Goal: Task Accomplishment & Management: Use online tool/utility

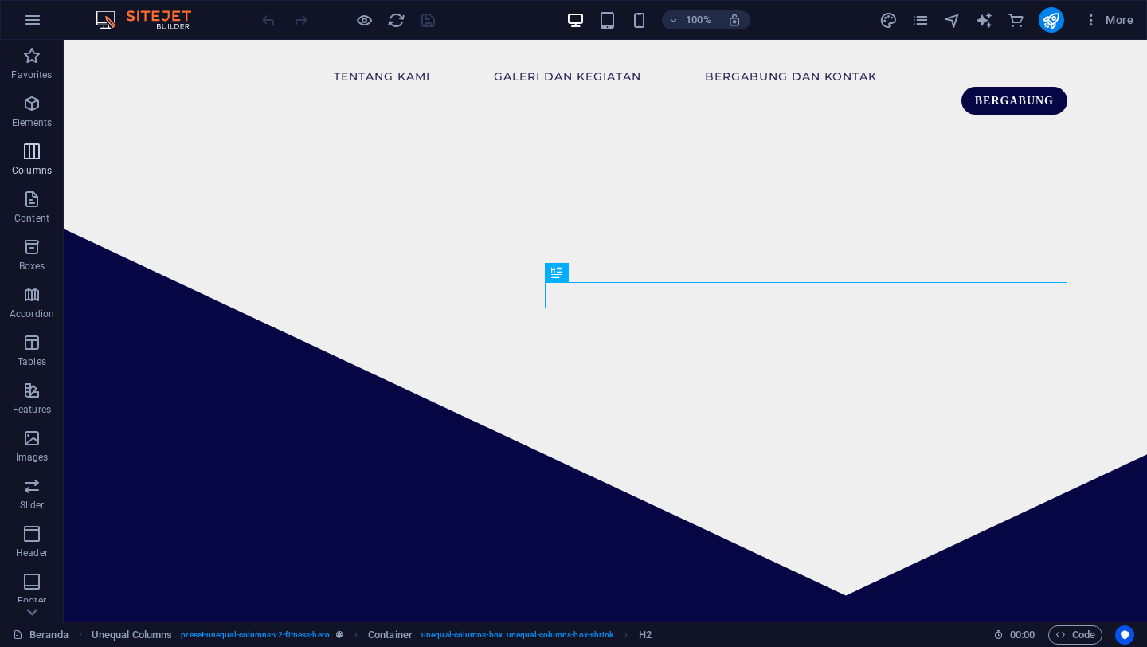
click at [32, 163] on span "Columns" at bounding box center [32, 161] width 64 height 38
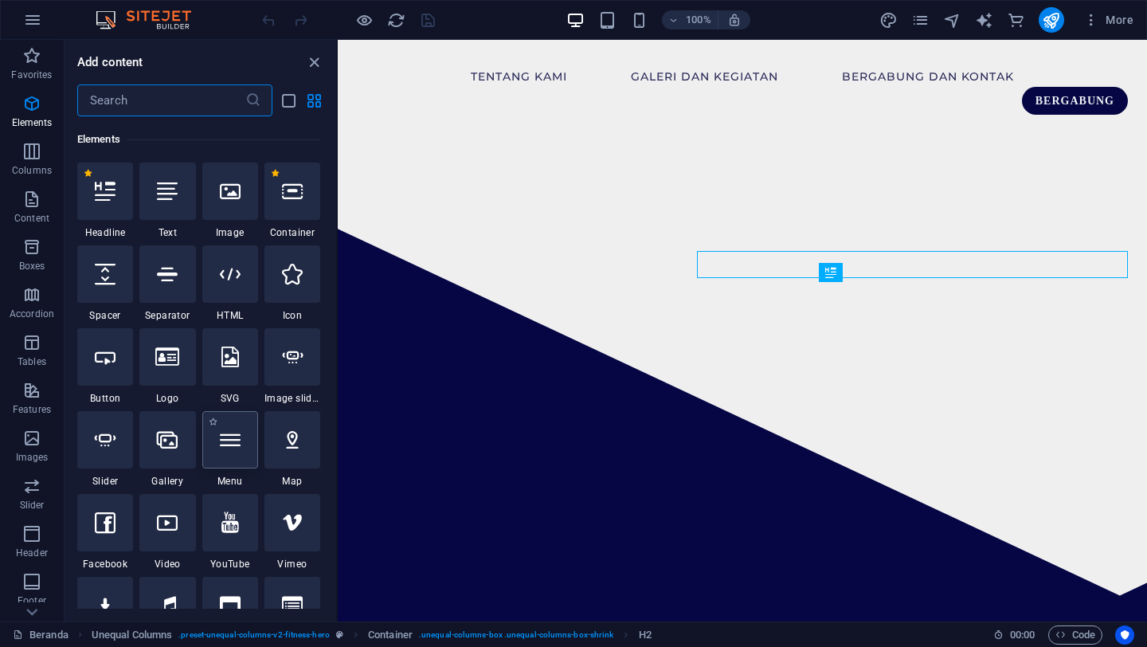
scroll to position [184, 0]
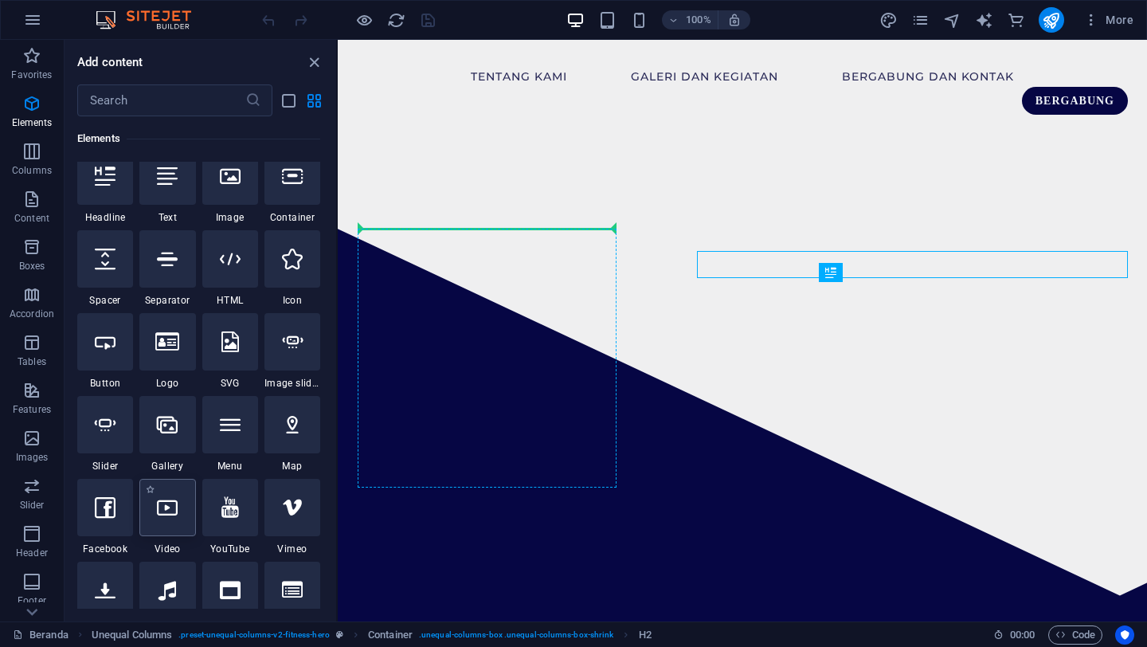
select select "%"
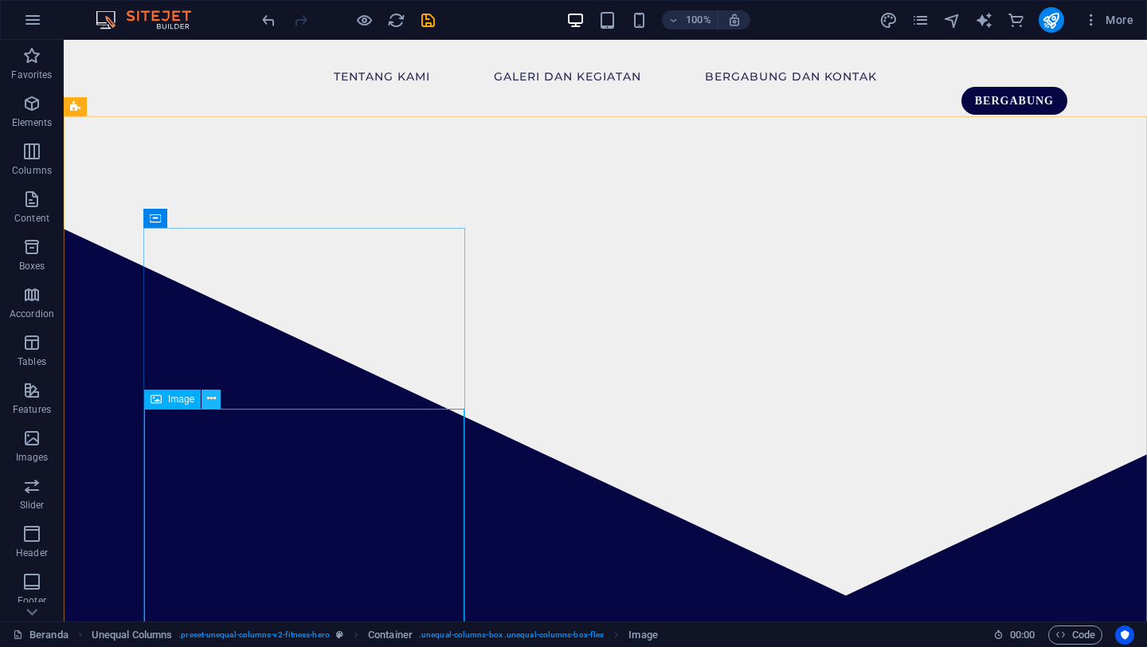
click at [214, 397] on icon at bounding box center [211, 398] width 9 height 17
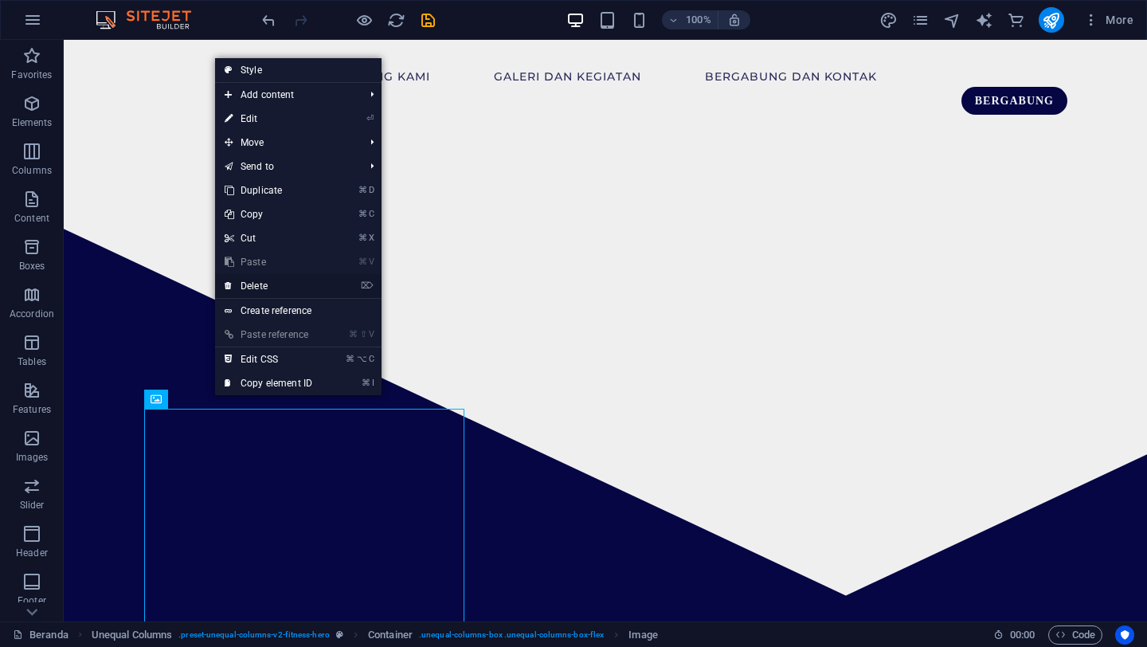
click at [283, 282] on link "⌦ Delete" at bounding box center [268, 286] width 107 height 24
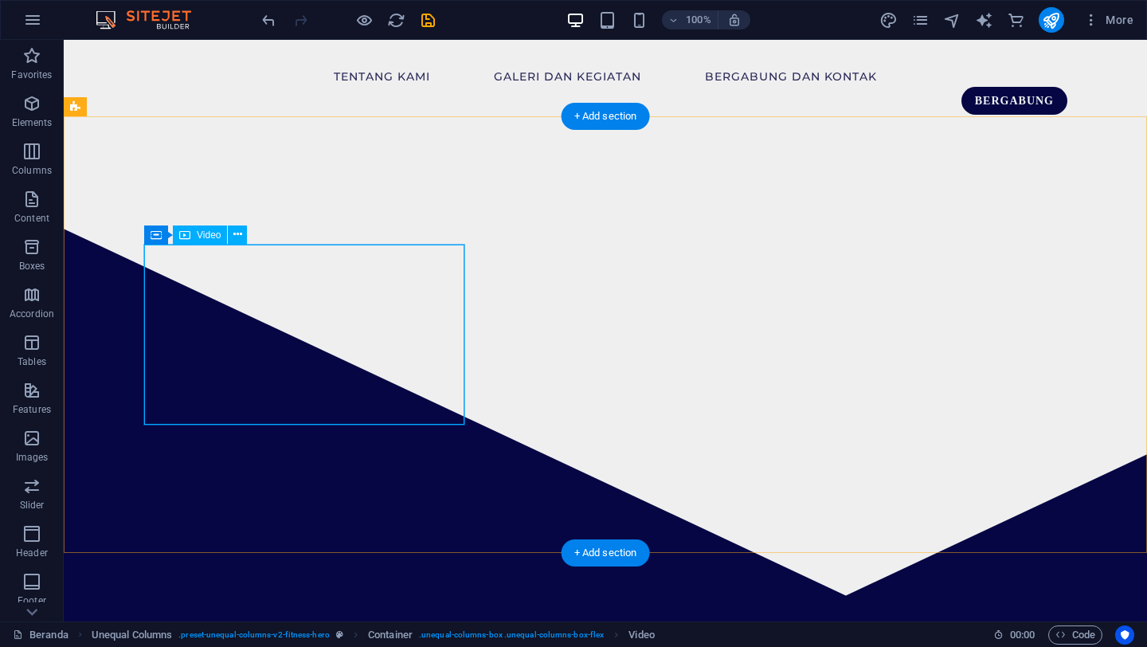
select select "%"
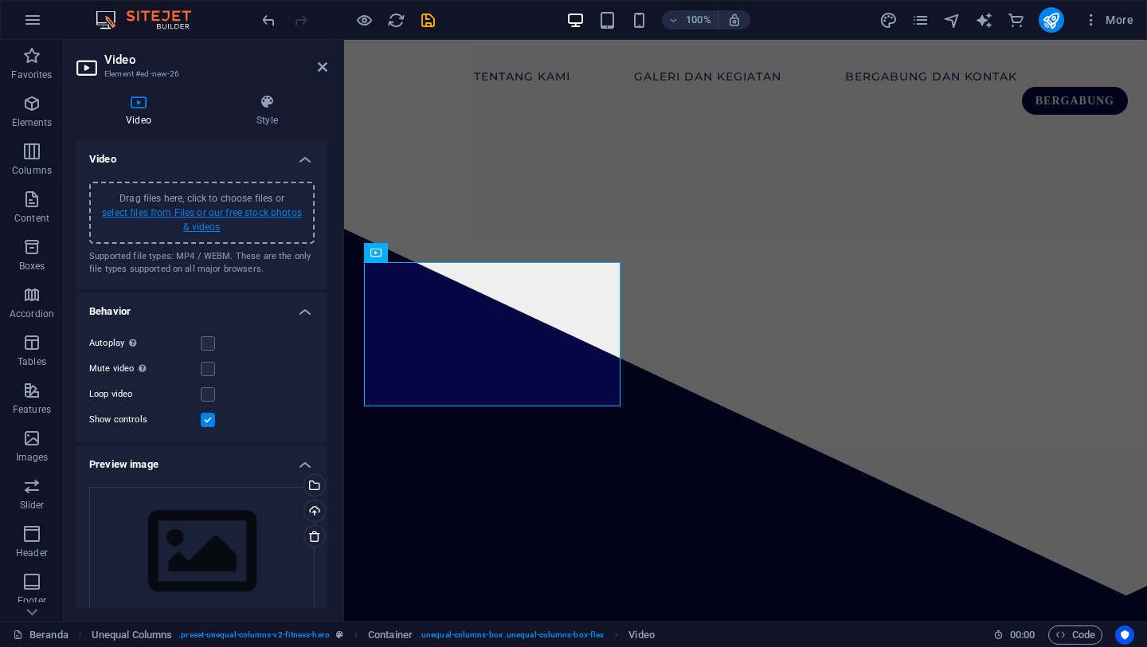
click at [196, 217] on link "select files from Files or our free stock photos & videos" at bounding box center [202, 219] width 200 height 25
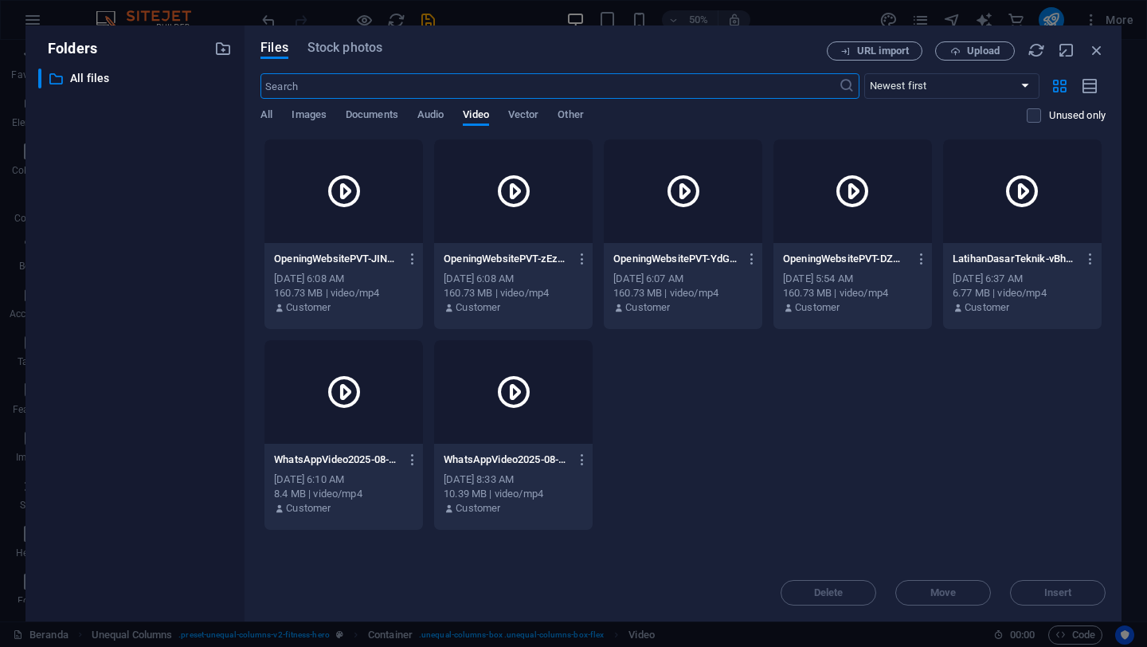
click at [359, 218] on div at bounding box center [344, 191] width 159 height 104
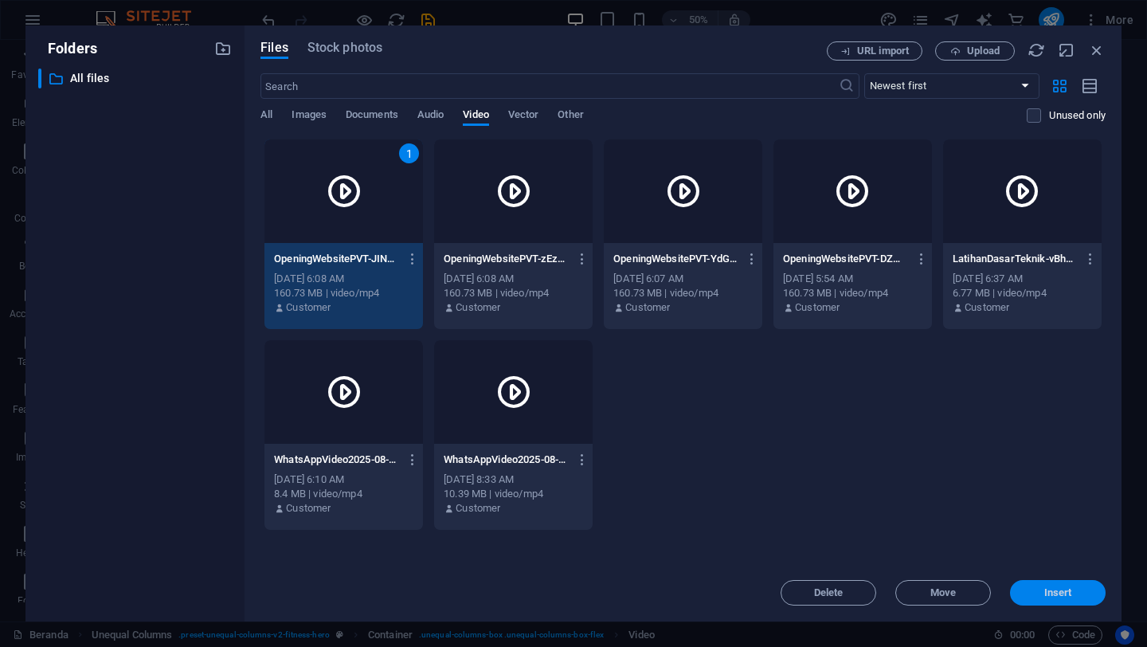
click at [1070, 592] on span "Insert" at bounding box center [1059, 593] width 28 height 10
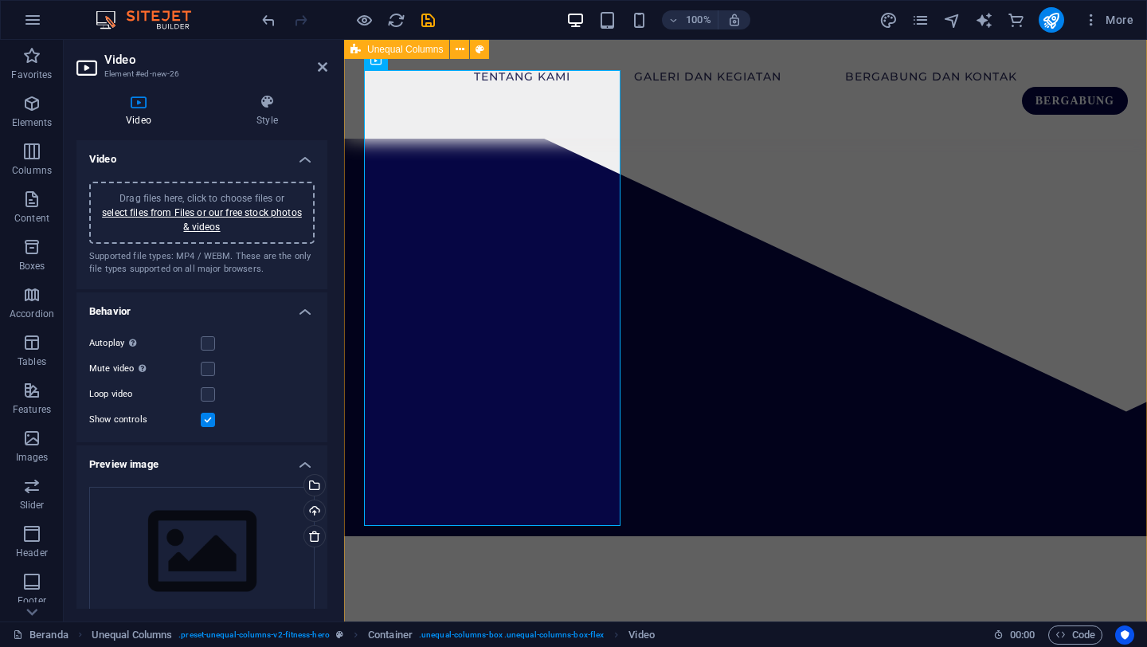
scroll to position [179, 0]
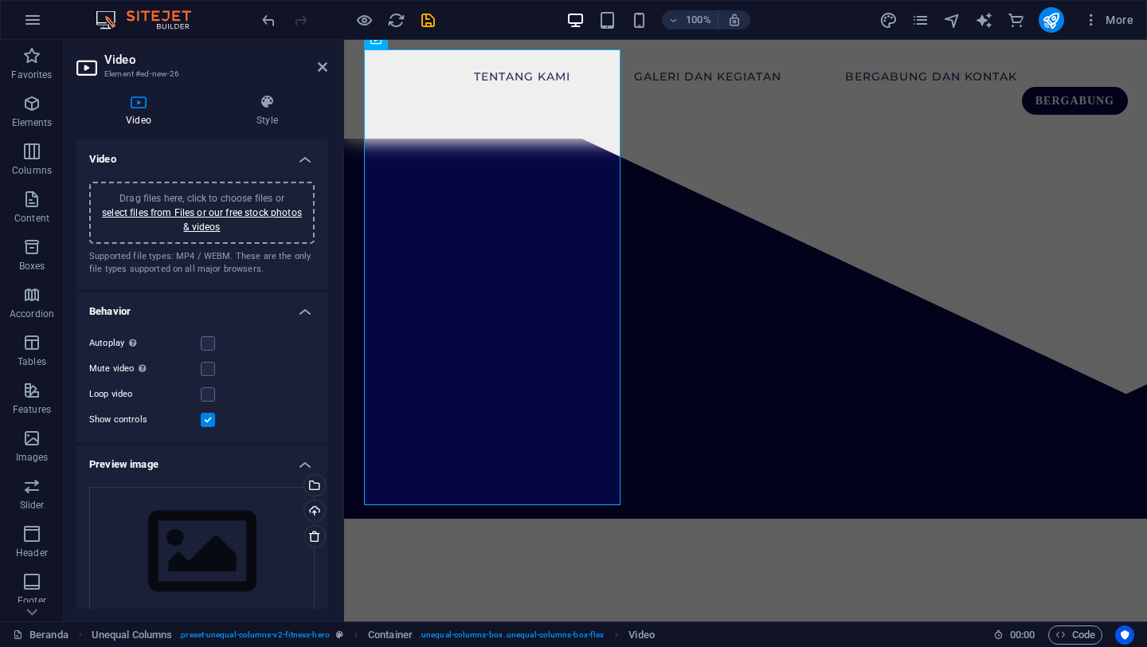
click at [208, 419] on label at bounding box center [208, 420] width 14 height 14
click at [0, 0] on input "Show controls" at bounding box center [0, 0] width 0 height 0
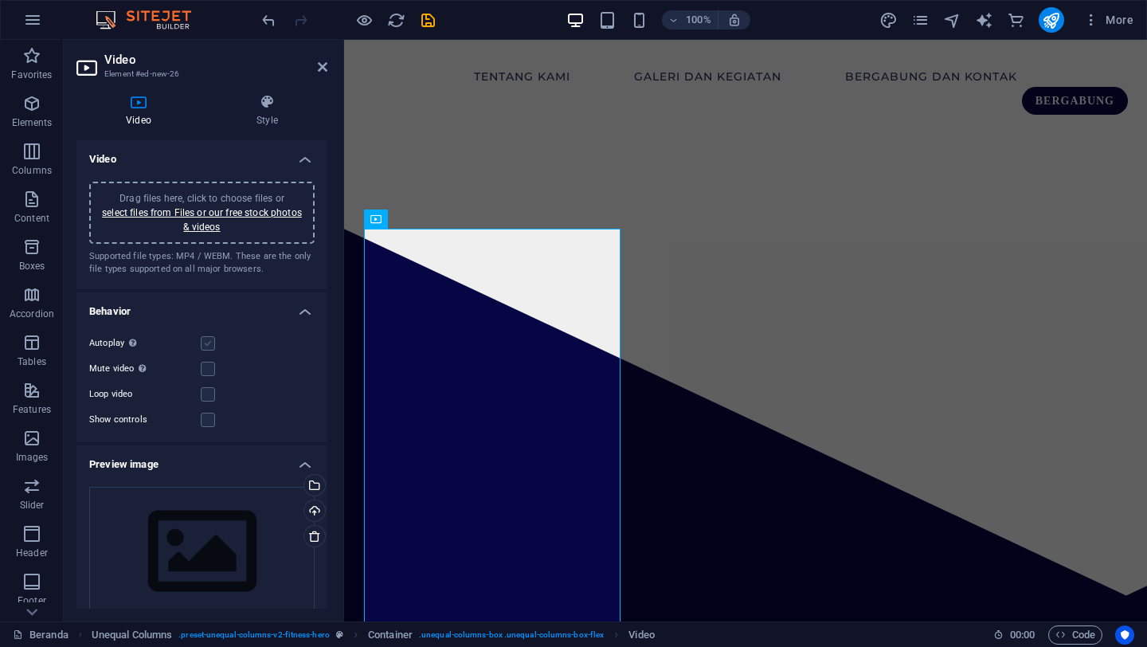
click at [208, 349] on label at bounding box center [208, 343] width 14 height 14
click at [0, 0] on input "Autoplay Autoplay is only available if muted is checked" at bounding box center [0, 0] width 0 height 0
click at [318, 66] on icon at bounding box center [323, 67] width 10 height 13
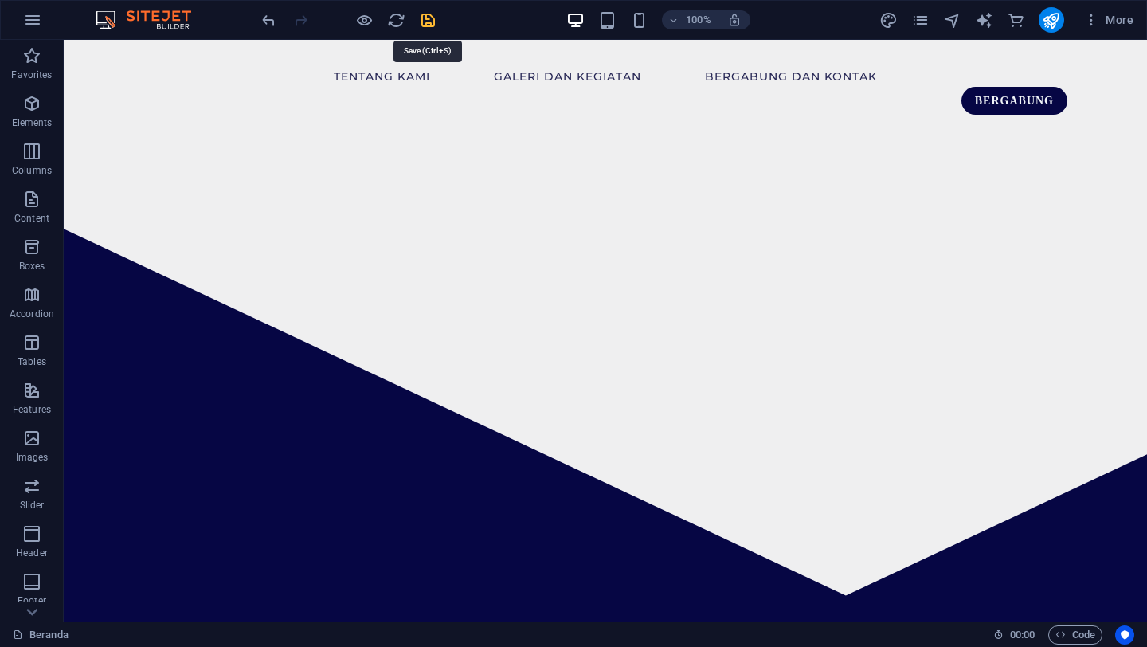
click at [428, 22] on icon "save" at bounding box center [428, 20] width 18 height 18
click at [1050, 23] on icon "publish" at bounding box center [1051, 20] width 18 height 18
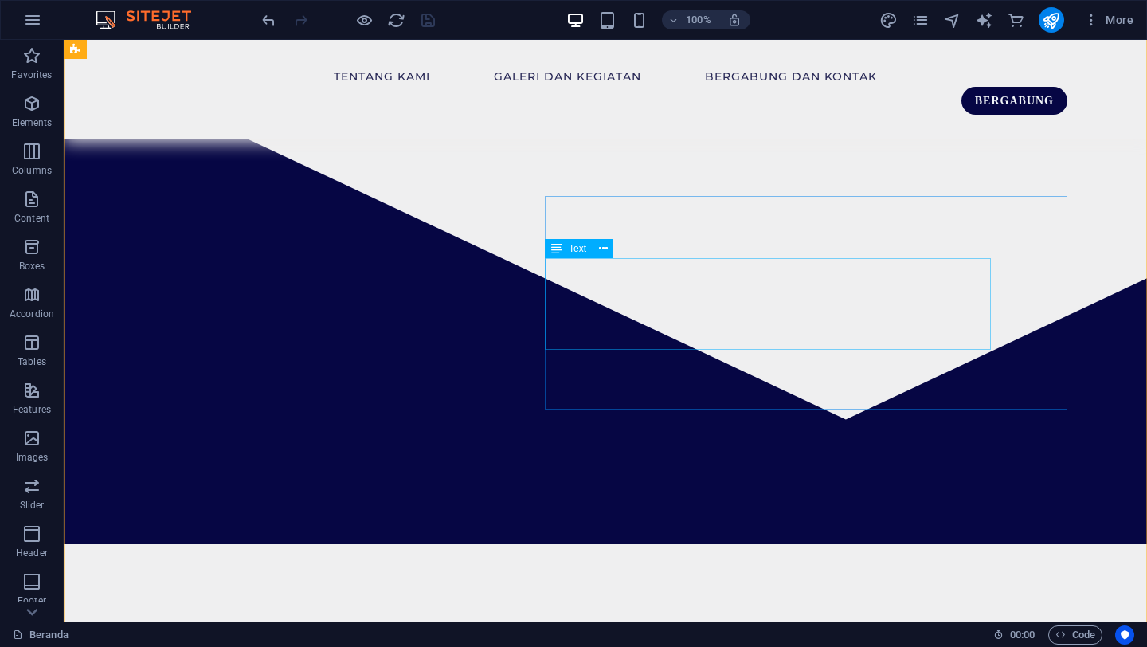
scroll to position [243, 0]
